Goal: Task Accomplishment & Management: Use online tool/utility

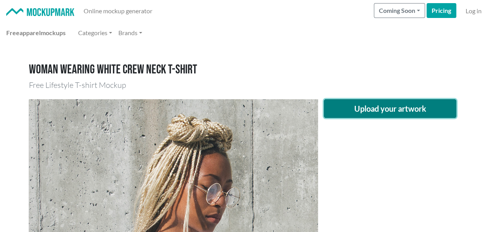
click at [340, 109] on button "Upload your artwork" at bounding box center [390, 108] width 133 height 19
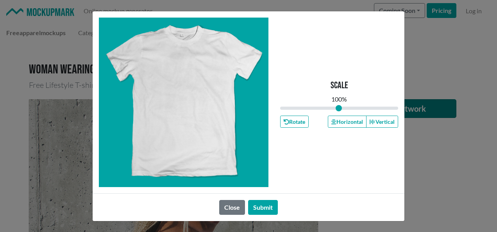
type input "1"
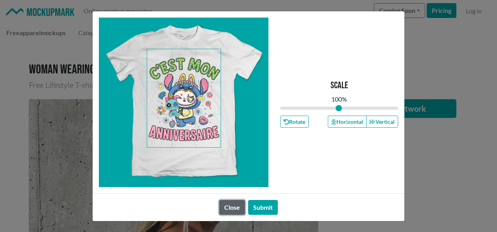
click at [234, 207] on button "Close" at bounding box center [232, 207] width 26 height 15
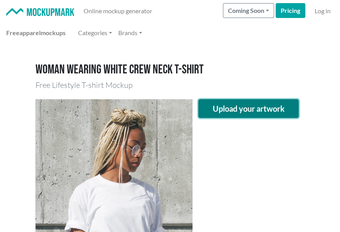
click at [254, 114] on button "Upload your artwork" at bounding box center [248, 108] width 101 height 19
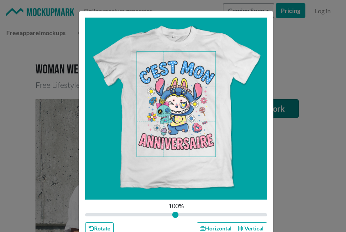
scroll to position [34, 0]
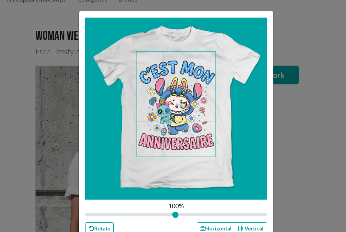
click at [218, 137] on div at bounding box center [176, 109] width 182 height 182
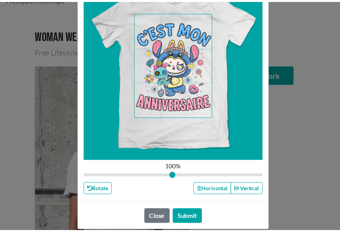
scroll to position [39, 0]
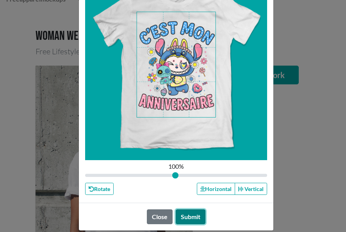
click at [182, 216] on button "Submit" at bounding box center [191, 216] width 30 height 15
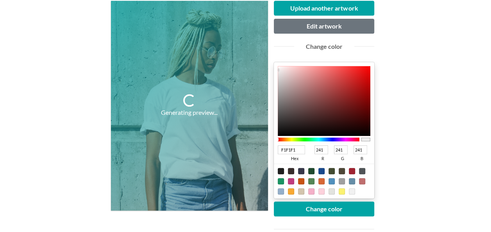
scroll to position [98, 0]
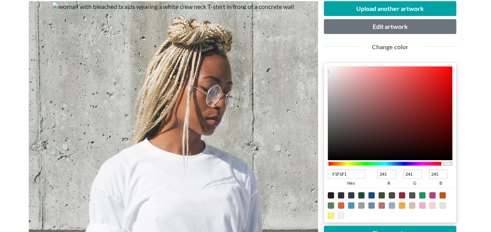
drag, startPoint x: 389, startPoint y: 174, endPoint x: 332, endPoint y: 180, distance: 57.0
click at [332, 180] on div "F1F1F1 hex 241 r 241 g 241 b 100 a" at bounding box center [390, 177] width 125 height 21
type input "02F1F1"
type input "2"
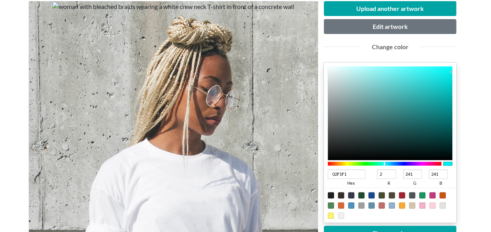
type input "15F1F1"
type input "21"
type input "DBF1F1"
type input "219"
type input "DB06F1"
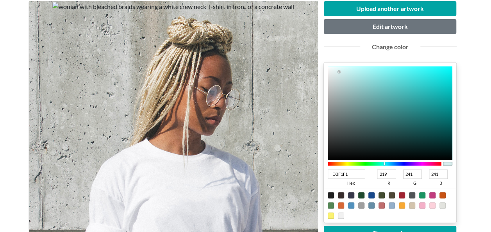
type input "6"
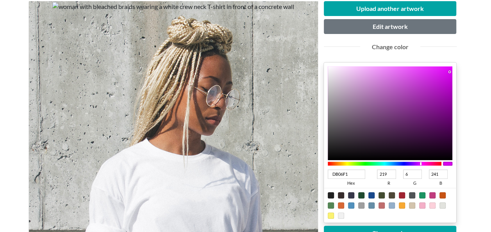
type input "DB3EF1"
type input "62"
type input "DB3E01"
type input "1"
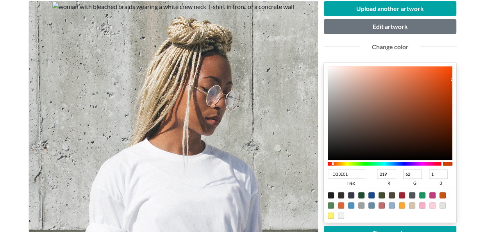
type input "DB3E0C"
type input "12"
type input "DB3E79"
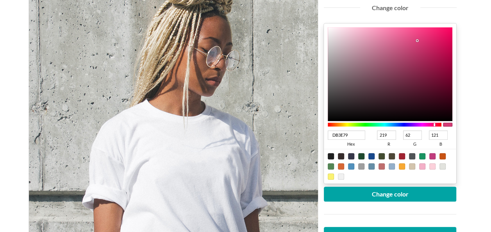
scroll to position [150, 0]
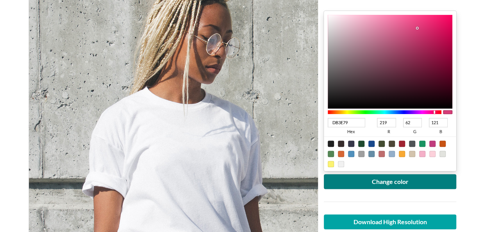
type input "121"
click at [340, 185] on button "Change color" at bounding box center [390, 181] width 133 height 15
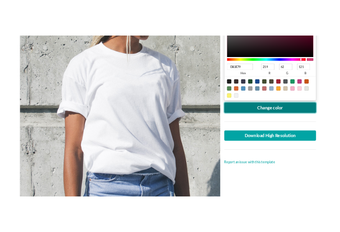
scroll to position [229, 0]
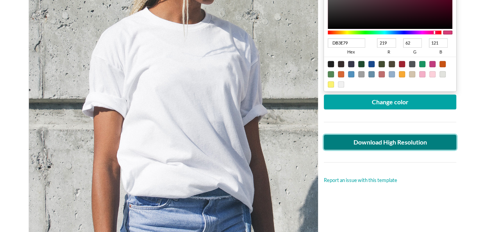
click at [340, 142] on link "Download High Resolution" at bounding box center [390, 142] width 133 height 15
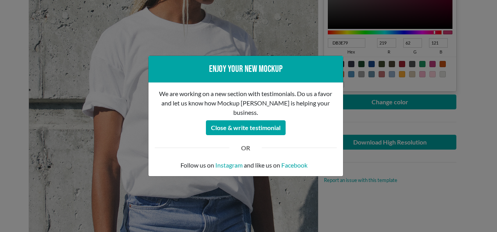
click at [340, 86] on div "Enjoy your new mockup We are working on a new section with testimonials. Do us …" at bounding box center [248, 116] width 497 height 232
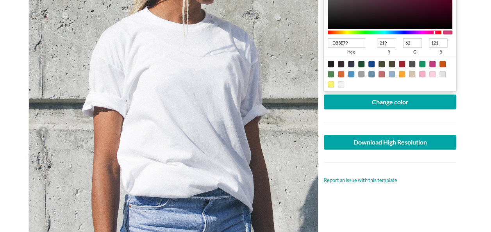
drag, startPoint x: 378, startPoint y: 42, endPoint x: 419, endPoint y: 40, distance: 40.6
click at [340, 40] on div "DB3E79 hex 219 r 62 g 121 b 100 a" at bounding box center [390, 46] width 125 height 21
type input "003E79"
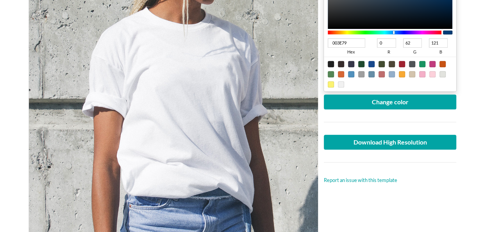
type input "0"
type input "000179"
type input "1"
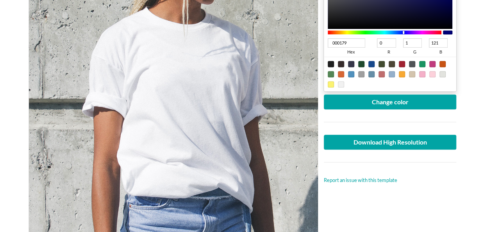
type input "000D79"
type input "13"
type input "008579"
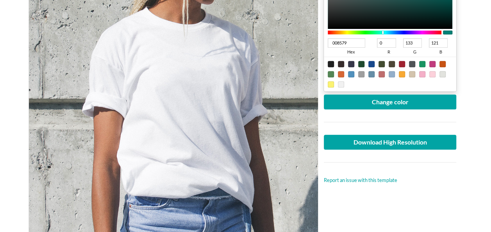
type input "133"
type input "008501"
type input "1"
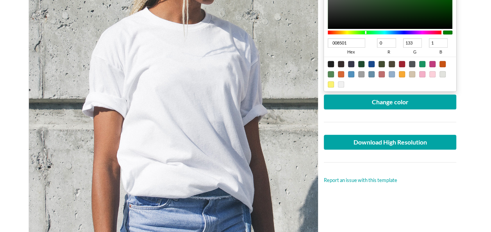
type input "00850F"
type input "15"
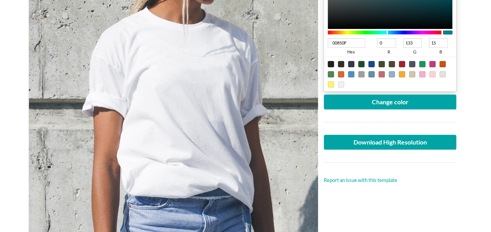
type input "00859B"
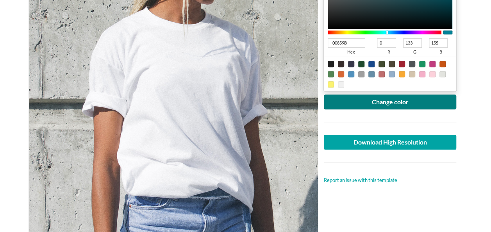
type input "155"
click at [340, 103] on button "Change color" at bounding box center [390, 102] width 133 height 15
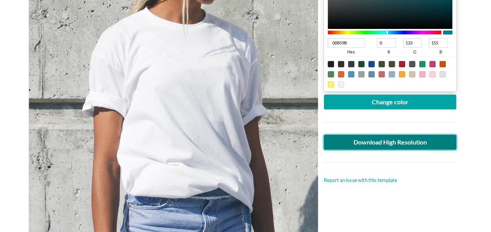
click at [340, 140] on link "Download High Resolution" at bounding box center [390, 142] width 133 height 15
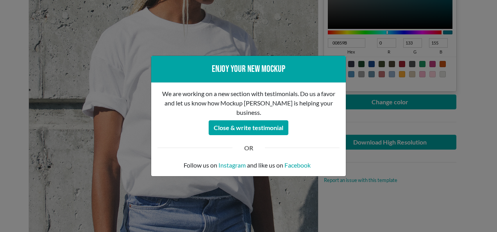
click at [340, 154] on div "Enjoy your new mockup We are working on a new section with testimonials. Do us …" at bounding box center [248, 116] width 497 height 232
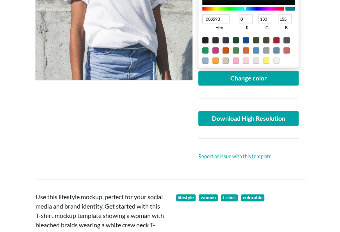
click at [206, 40] on div at bounding box center [205, 40] width 6 height 6
type input "1F1F1F"
type input "31"
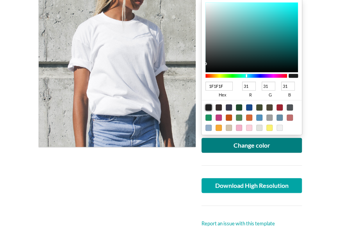
scroll to position [159, 0]
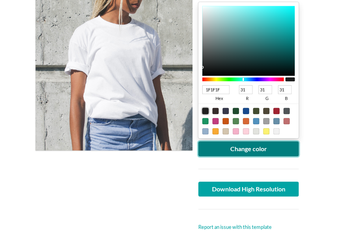
click at [225, 152] on button "Change color" at bounding box center [248, 148] width 101 height 15
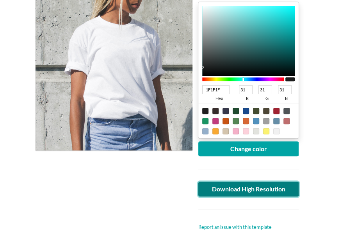
click at [240, 186] on link "Download High Resolution" at bounding box center [248, 189] width 101 height 15
